Goal: Transaction & Acquisition: Purchase product/service

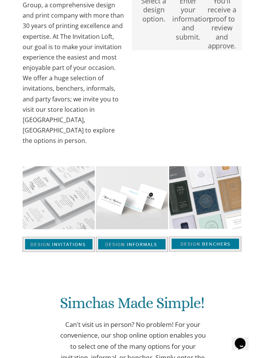
scroll to position [316, 0]
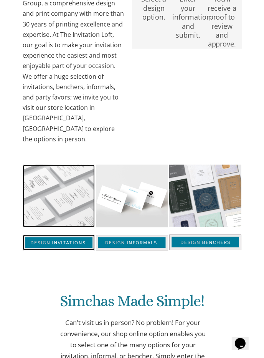
click at [72, 235] on img at bounding box center [59, 242] width 72 height 15
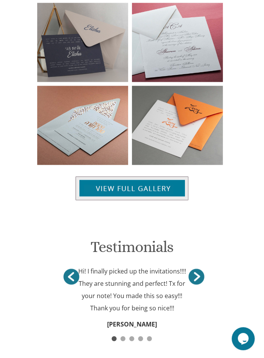
scroll to position [779, 0]
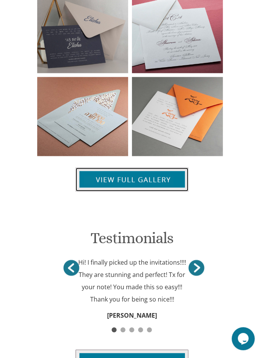
click at [170, 169] on img at bounding box center [132, 179] width 113 height 24
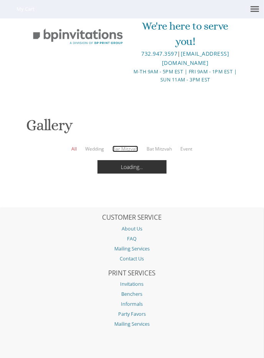
click at [123, 147] on link "Bar Mitzvah" at bounding box center [125, 149] width 26 height 7
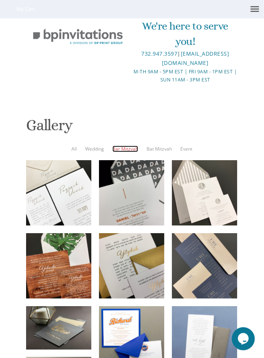
scroll to position [170, 0]
click at [0, 0] on div at bounding box center [0, 0] width 0 height 0
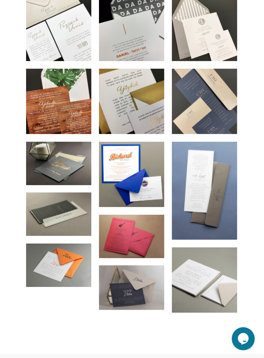
scroll to position [170, 0]
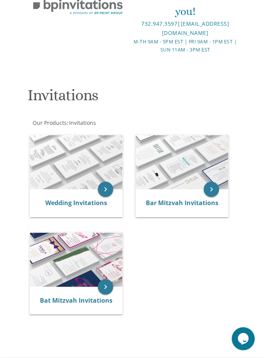
scroll to position [31, 0]
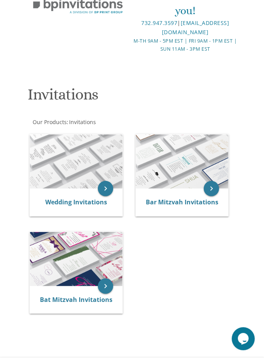
click at [192, 179] on img at bounding box center [182, 161] width 93 height 54
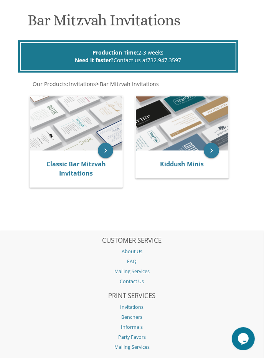
scroll to position [106, 0]
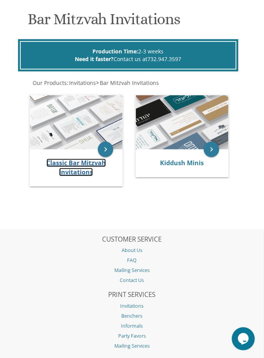
click at [93, 165] on link "Classic Bar Mitzvah Invitations" at bounding box center [76, 168] width 60 height 18
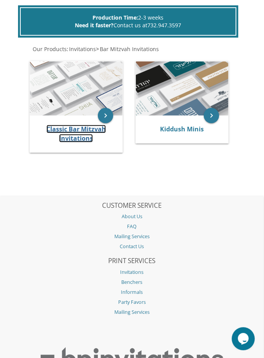
scroll to position [143, 0]
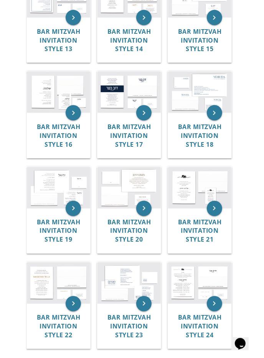
scroll to position [574, 0]
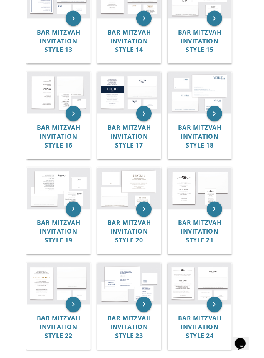
click at [198, 199] on img at bounding box center [199, 188] width 63 height 41
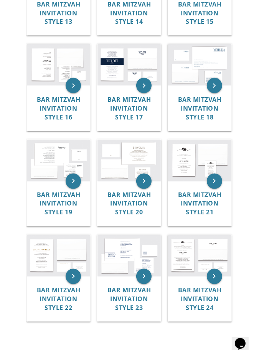
scroll to position [611, 0]
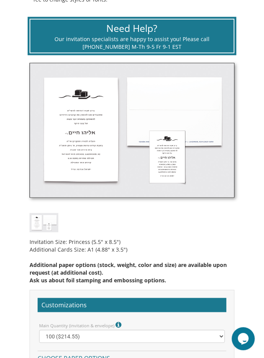
scroll to position [359, 0]
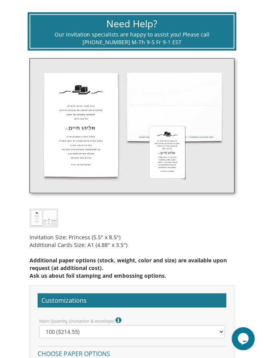
click at [104, 137] on img at bounding box center [132, 125] width 205 height 135
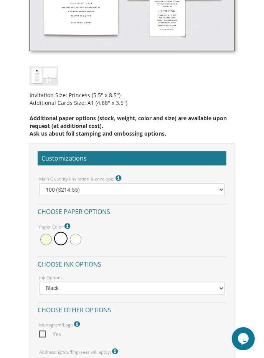
scroll to position [518, 0]
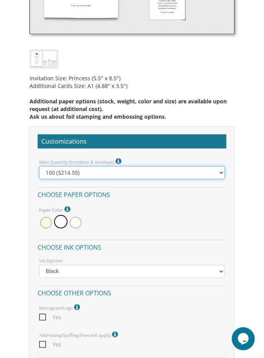
click at [214, 172] on select "100 ($214.55) 200 ($254.60) 300 ($294.25) 400 ($333.55) 500 ($373.90) 600 ($413…" at bounding box center [131, 172] width 185 height 13
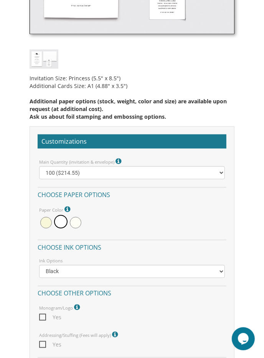
click at [212, 157] on div "Main Quantity (invitation & envelope) Invitation Size: Princess (5.5" x 8.5")" at bounding box center [131, 161] width 197 height 10
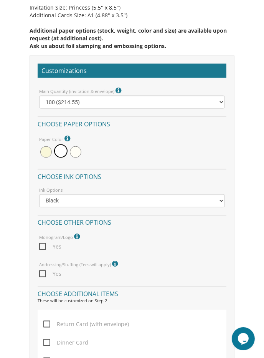
scroll to position [590, 0]
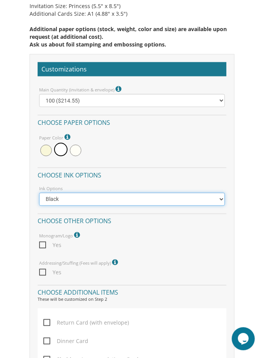
click at [222, 200] on select "Black Colored Ink ($65.00) Black + One Color ($100.00) Two Colors ($137.95)" at bounding box center [131, 199] width 185 height 13
click at [220, 203] on select "Black Colored Ink ($65.00) Black + One Color ($100.00) Two Colors ($137.95)" at bounding box center [131, 199] width 185 height 13
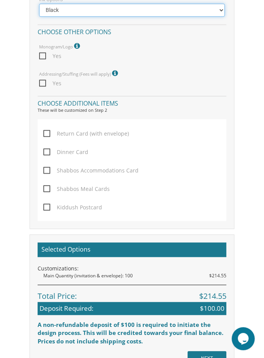
scroll to position [782, 0]
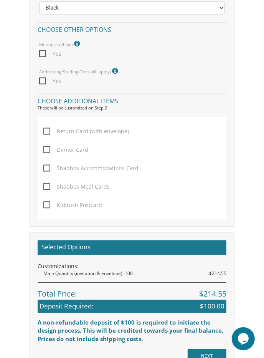
click at [99, 208] on span "Kiddush Postcard" at bounding box center [72, 205] width 59 height 10
click at [48, 207] on input "Kiddush Postcard" at bounding box center [45, 204] width 5 height 5
checkbox input "true"
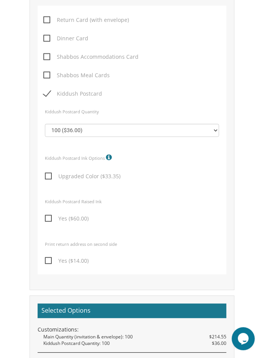
scroll to position [907, 0]
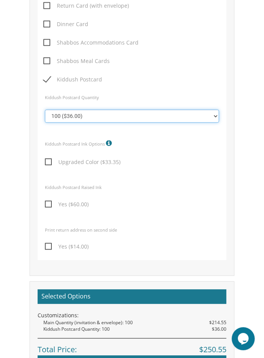
click at [206, 114] on select "100 ($36.00) 200 ($42.00) 300 ($48.00) 400 ($54.00) 500 ($60.00) 600 ($66.00) 7…" at bounding box center [132, 115] width 174 height 13
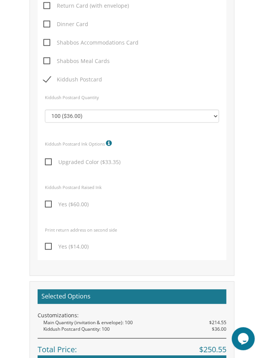
click at [209, 97] on div "Kiddush Postcard Quantity" at bounding box center [132, 101] width 186 height 17
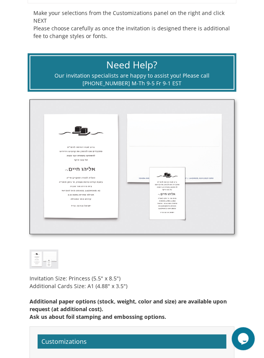
scroll to position [326, 0]
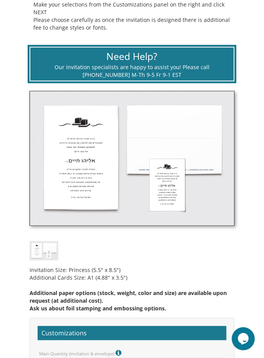
click img
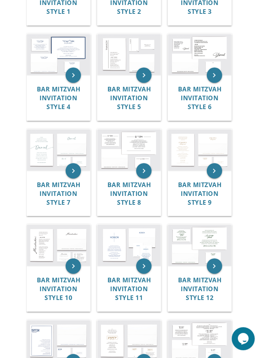
scroll to position [231, 0]
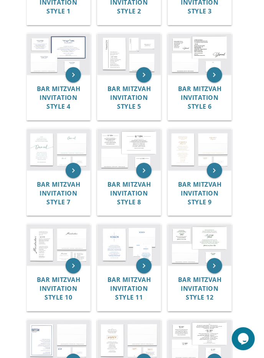
click at [126, 169] on img at bounding box center [129, 149] width 63 height 41
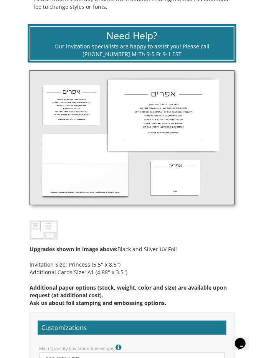
scroll to position [350, 0]
